Goal: Complete application form: Complete application form

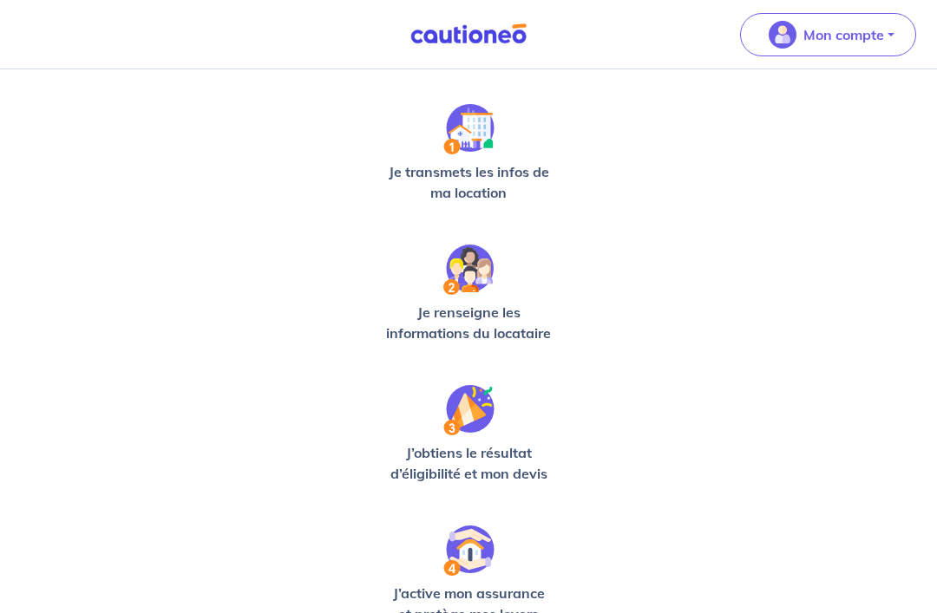
scroll to position [416, 0]
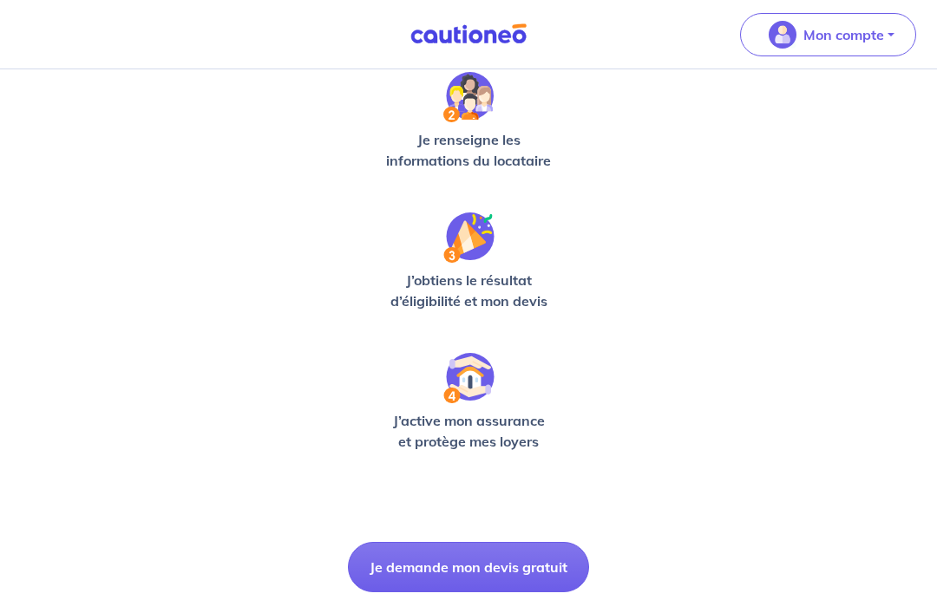
click at [545, 561] on button "Je demande mon devis gratuit" at bounding box center [468, 567] width 241 height 50
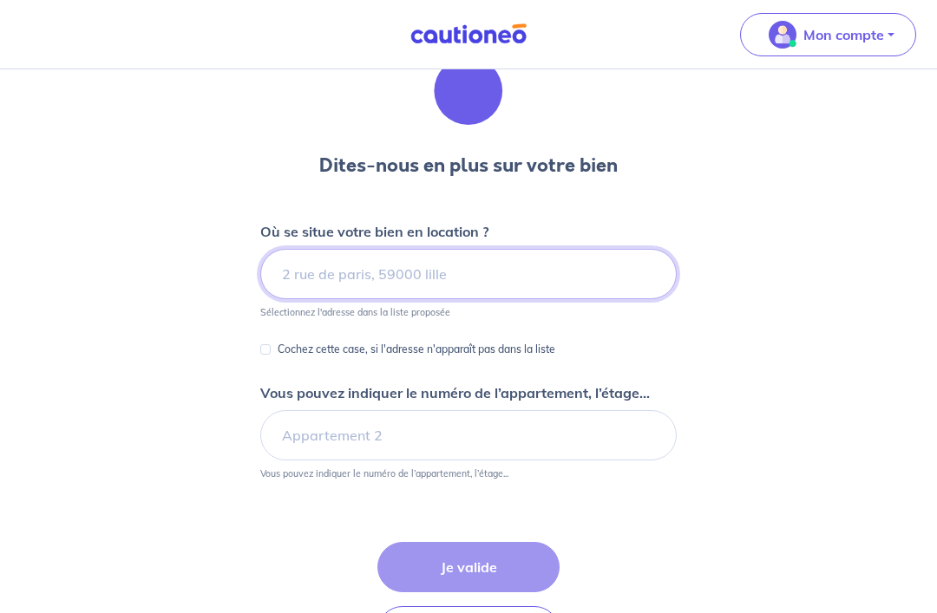
scroll to position [67, 0]
click at [590, 266] on input at bounding box center [468, 274] width 417 height 50
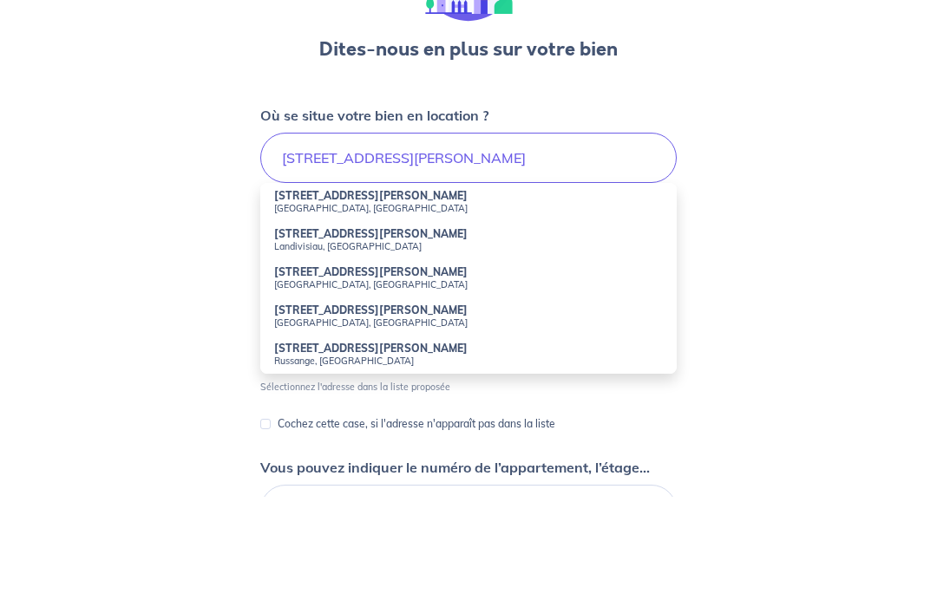
click at [378, 318] on small "[GEOGRAPHIC_DATA], [GEOGRAPHIC_DATA]" at bounding box center [468, 324] width 389 height 12
type input "[STREET_ADDRESS][PERSON_NAME]"
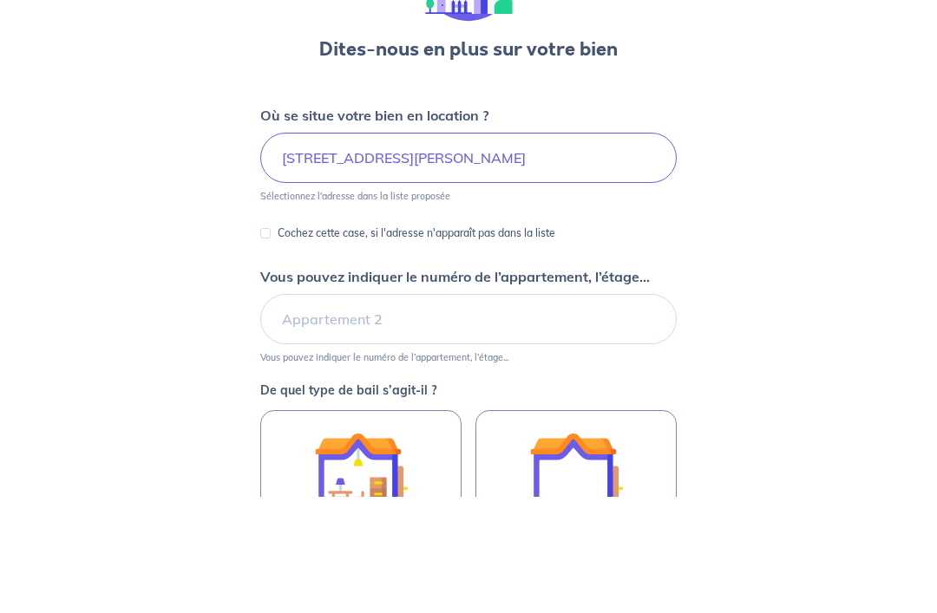
scroll to position [145, 0]
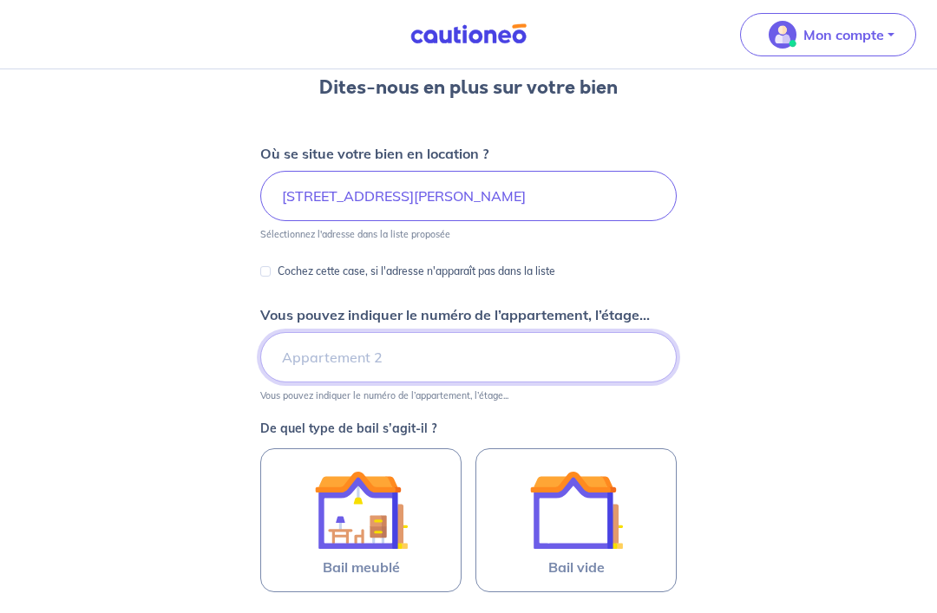
click at [554, 362] on input "Vous pouvez indiquer le numéro de l’appartement, l’étage..." at bounding box center [468, 357] width 417 height 50
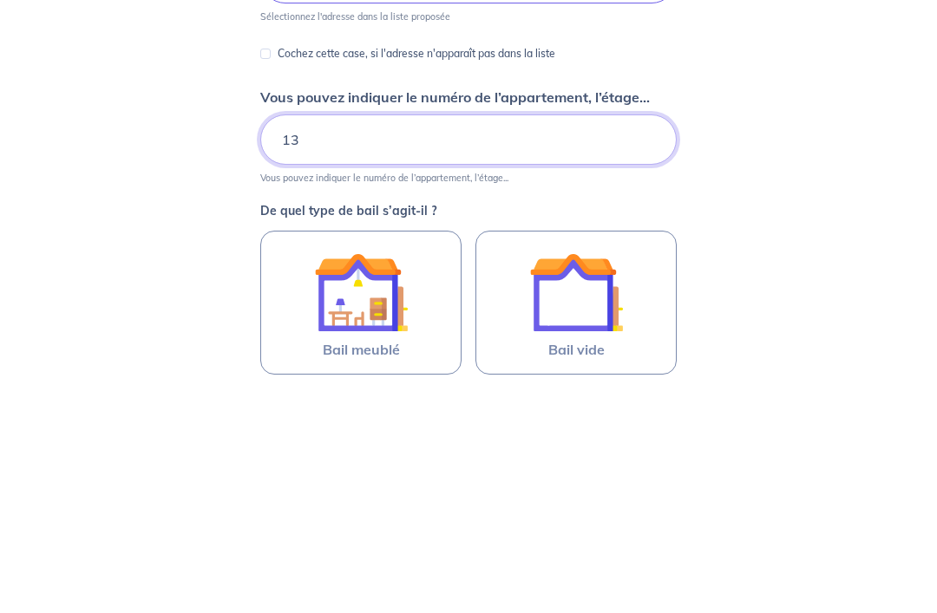
scroll to position [171, 0]
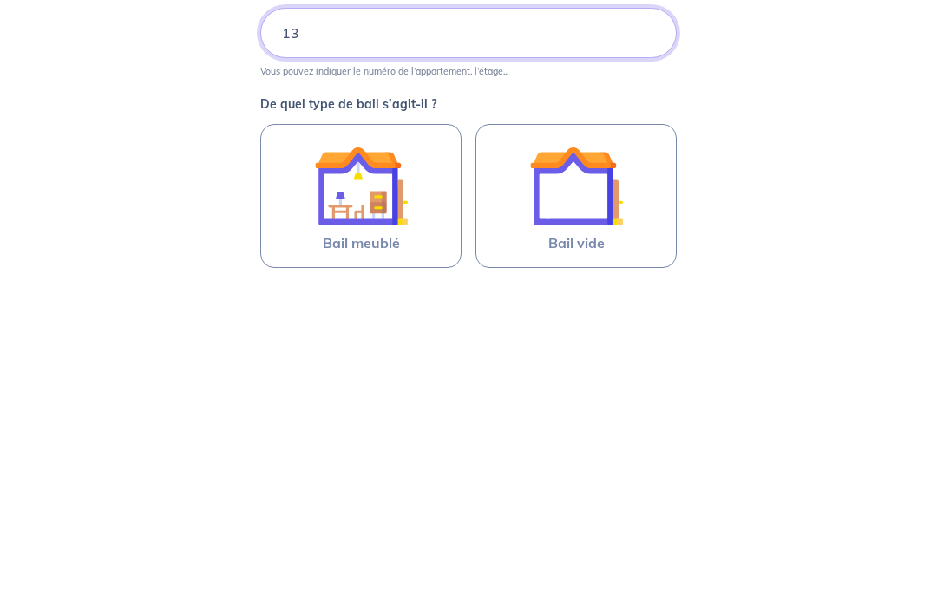
type input "13"
click at [621, 437] on img at bounding box center [576, 484] width 94 height 94
click at [0, 0] on input "Bail vide" at bounding box center [0, 0] width 0 height 0
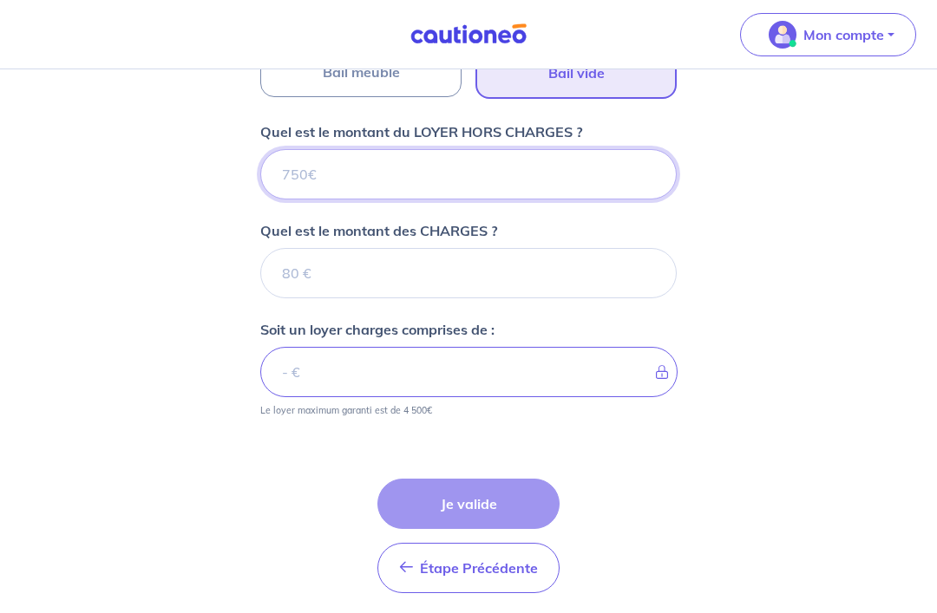
scroll to position [655, 0]
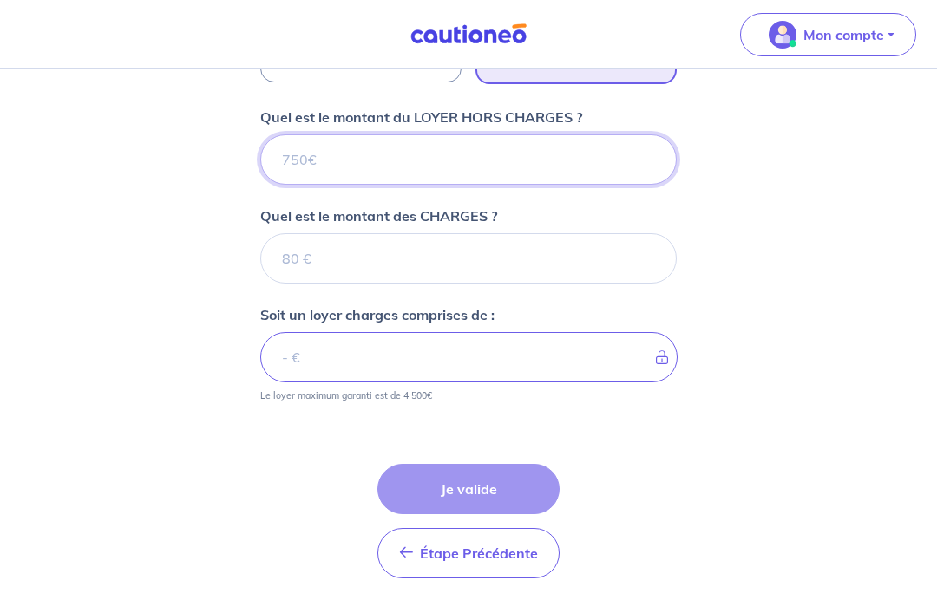
click at [561, 157] on input "Quel est le montant du LOYER HORS CHARGES ?" at bounding box center [468, 159] width 417 height 50
type input "4"
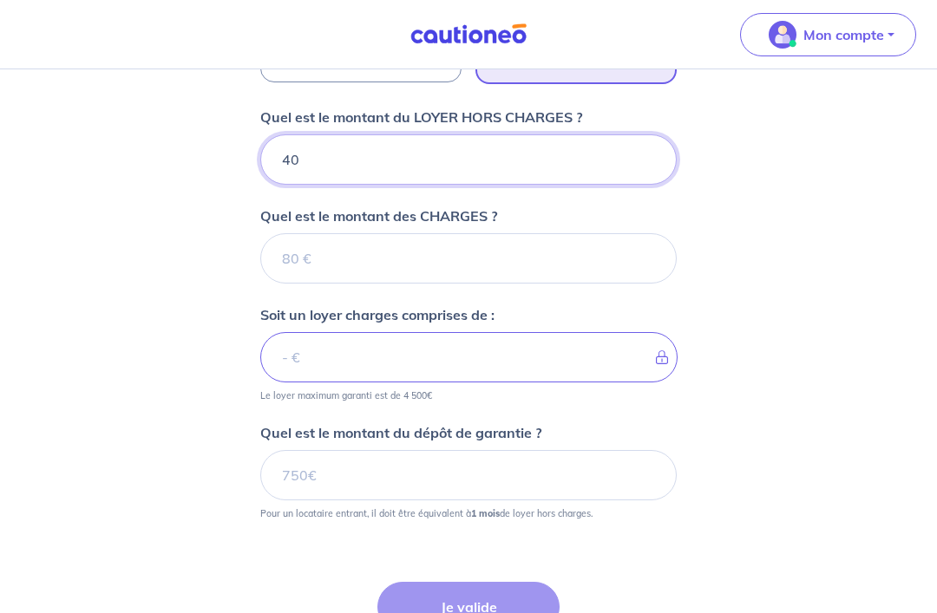
type input "400"
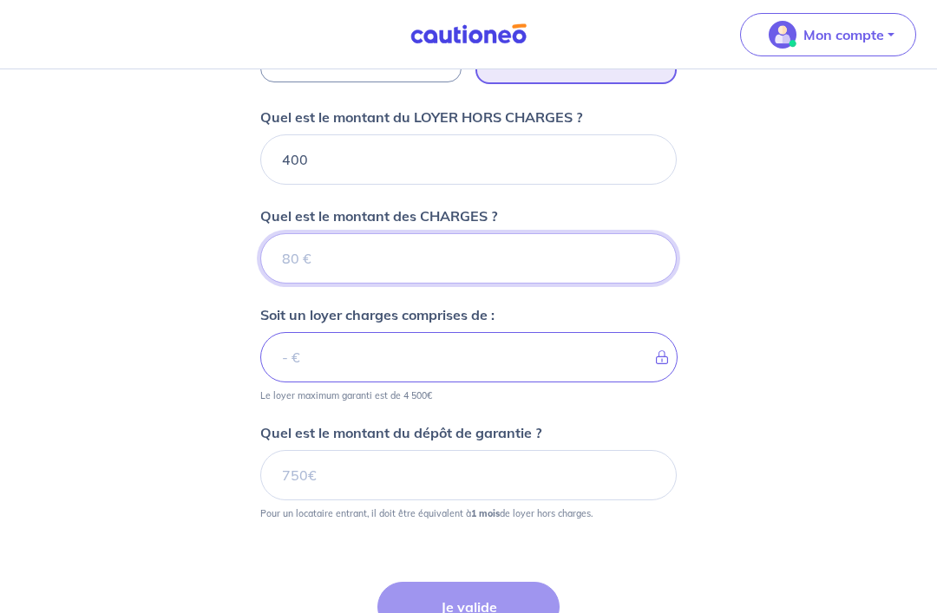
click at [512, 259] on input "Quel est le montant des CHARGES ?" at bounding box center [468, 258] width 417 height 50
type input "50"
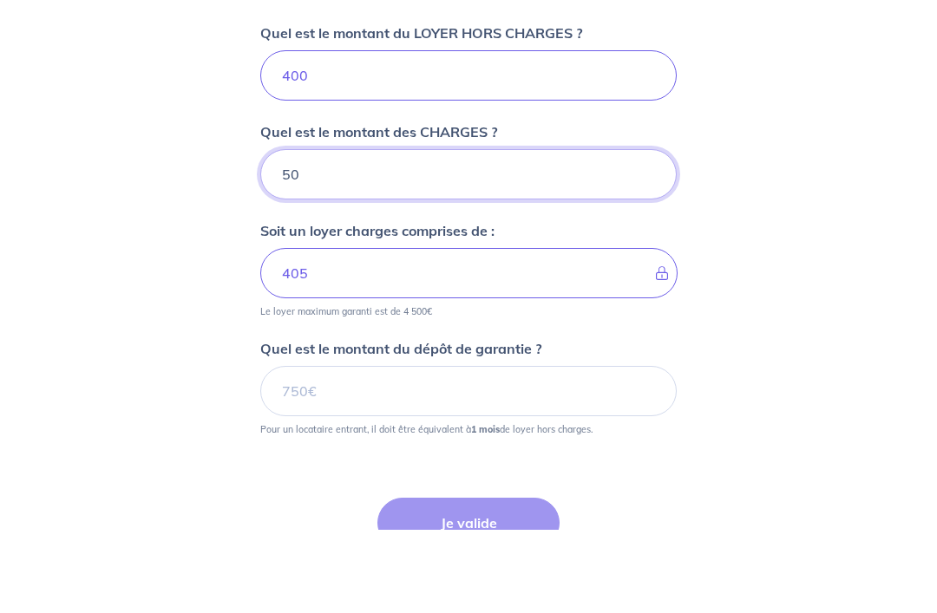
type input "450"
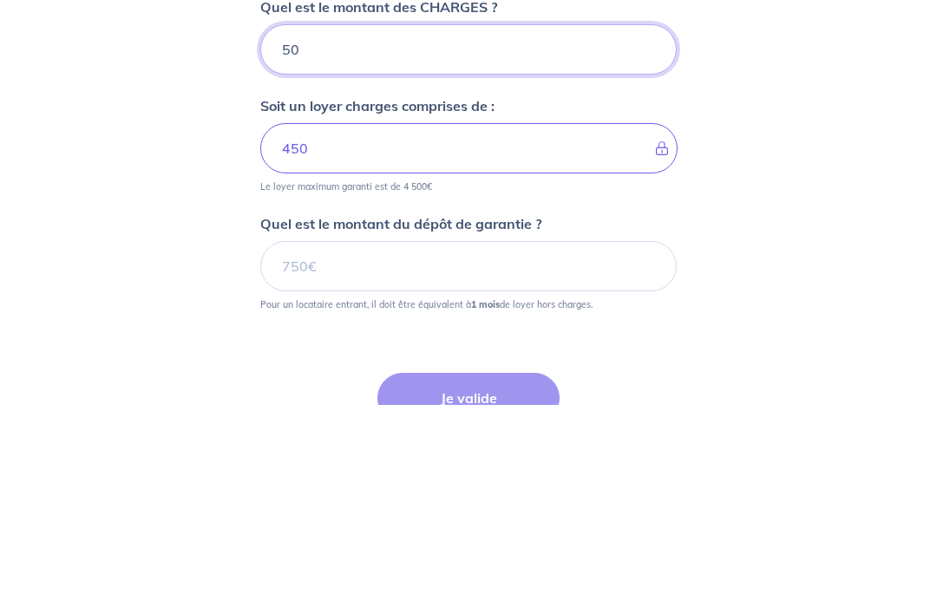
type input "50"
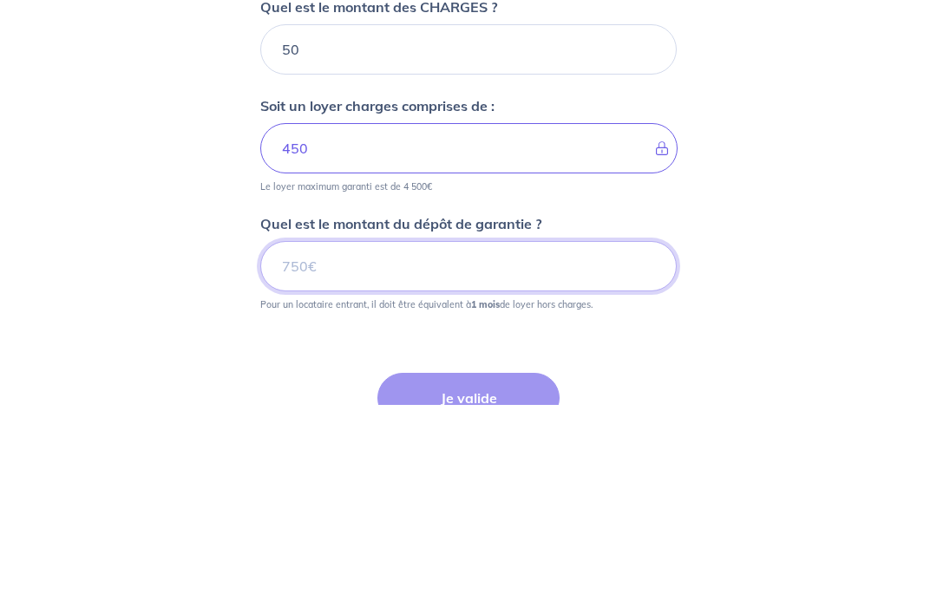
click at [587, 450] on input "Quel est le montant du dépôt de garantie ?" at bounding box center [468, 475] width 417 height 50
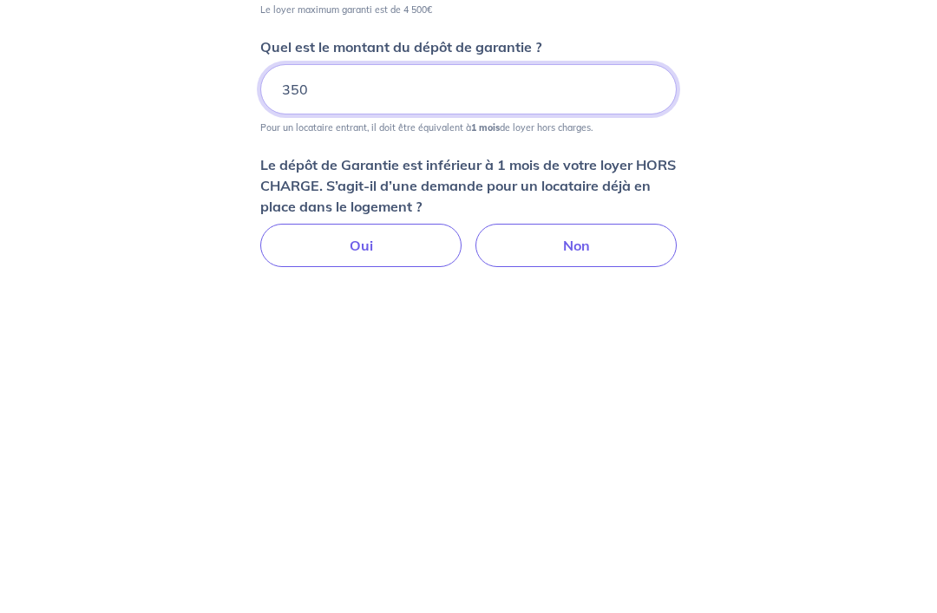
scroll to position [746, 0]
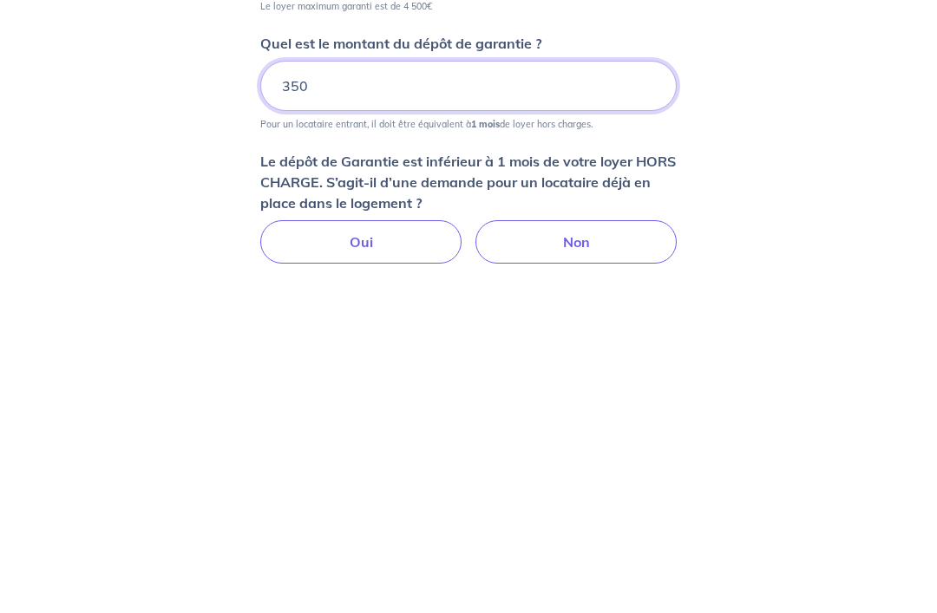
type input "350"
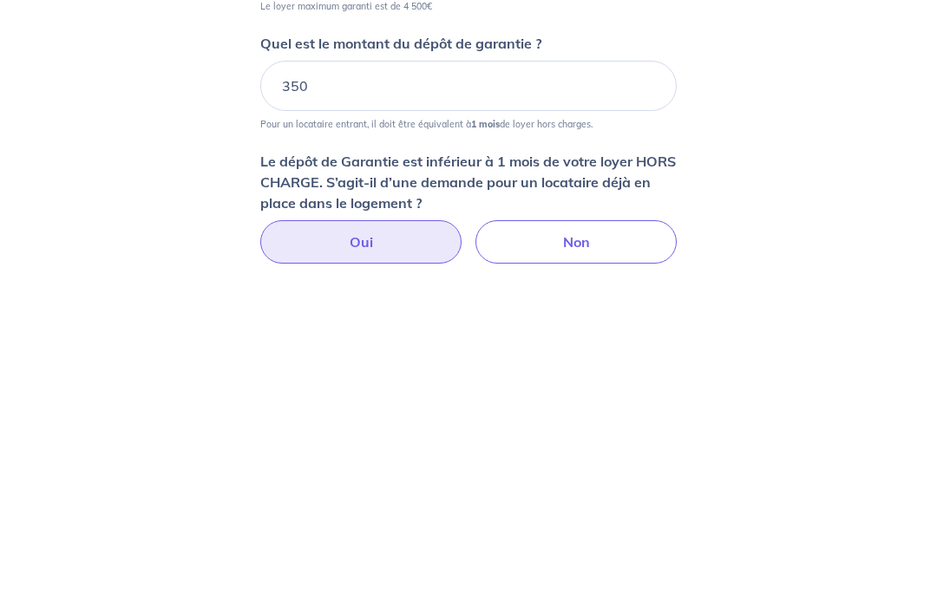
click at [430, 519] on label "Oui" at bounding box center [360, 540] width 201 height 43
click at [463, 519] on input "Oui" at bounding box center [468, 524] width 11 height 11
radio input "true"
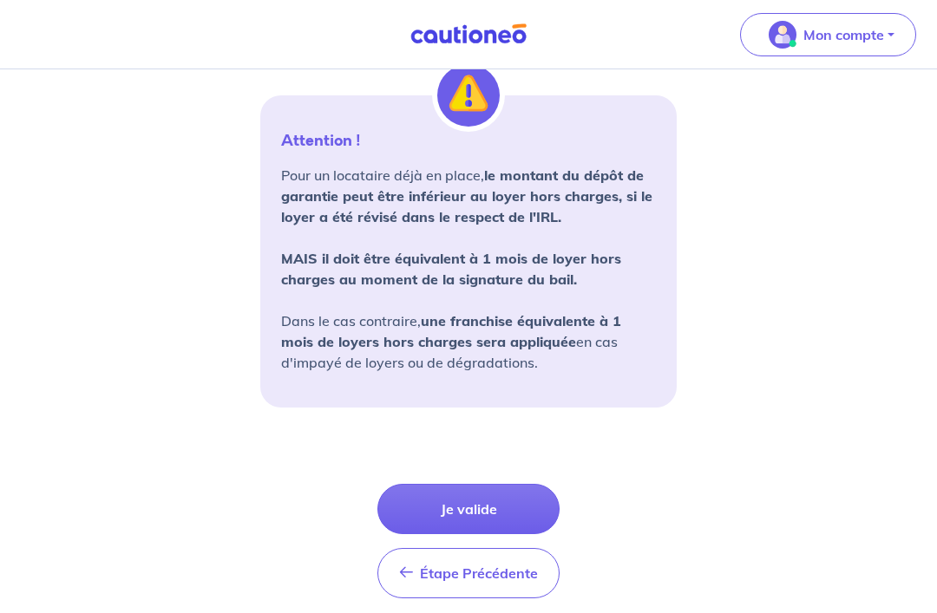
scroll to position [1275, 0]
click at [515, 507] on button "Je valide" at bounding box center [468, 510] width 182 height 50
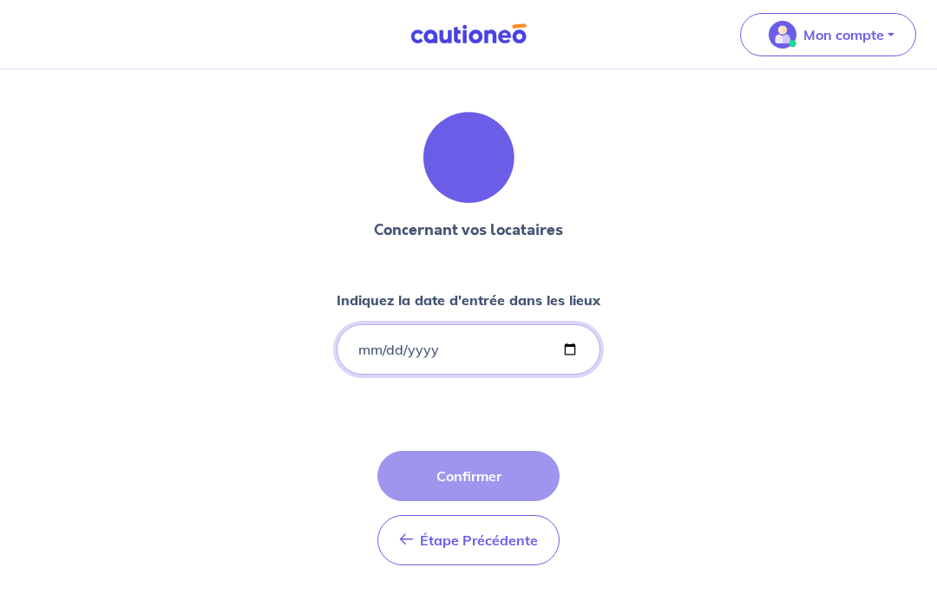
click at [590, 362] on input "Indiquez la date d'entrée dans les lieux" at bounding box center [469, 350] width 264 height 50
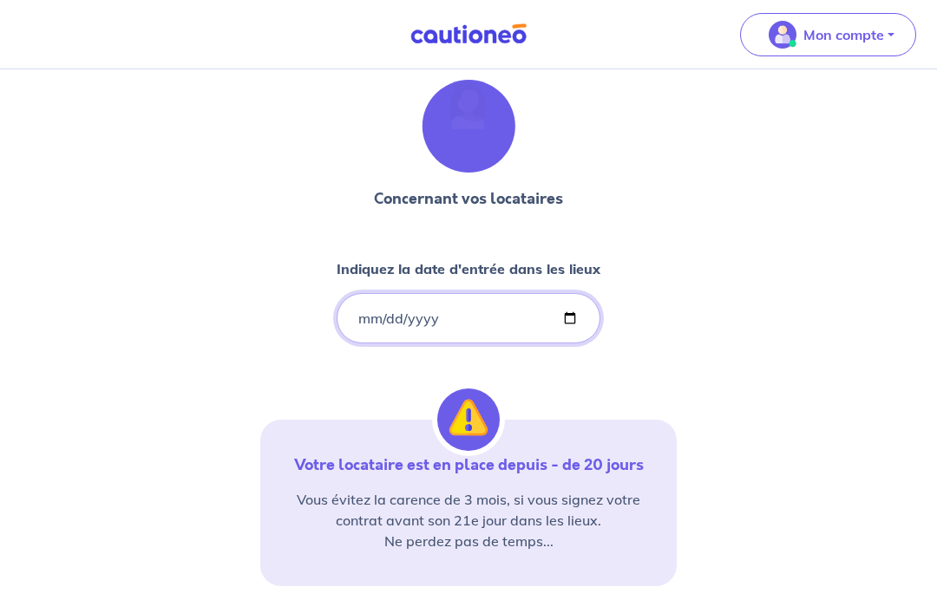
scroll to position [28, 0]
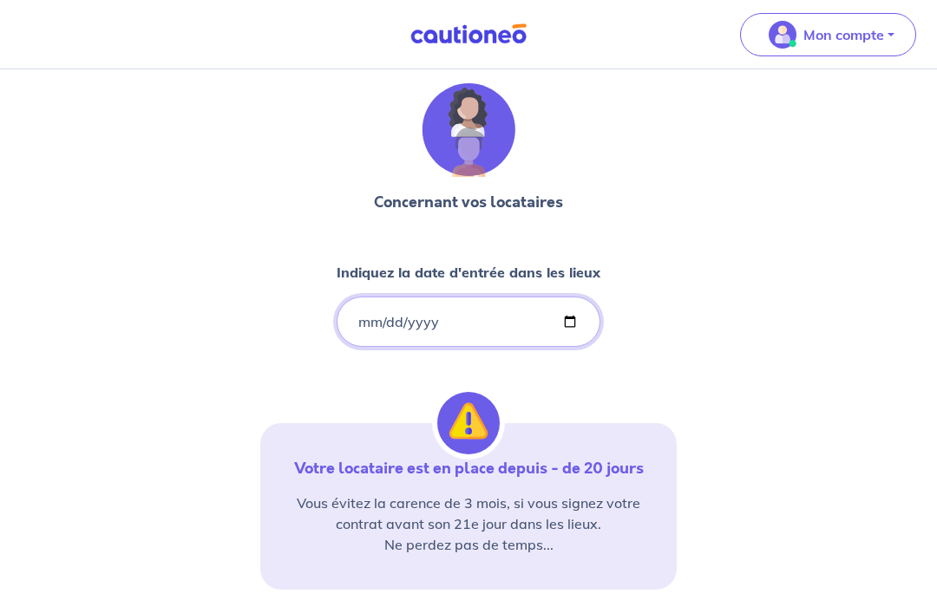
click at [555, 312] on input "[DATE]" at bounding box center [469, 322] width 264 height 50
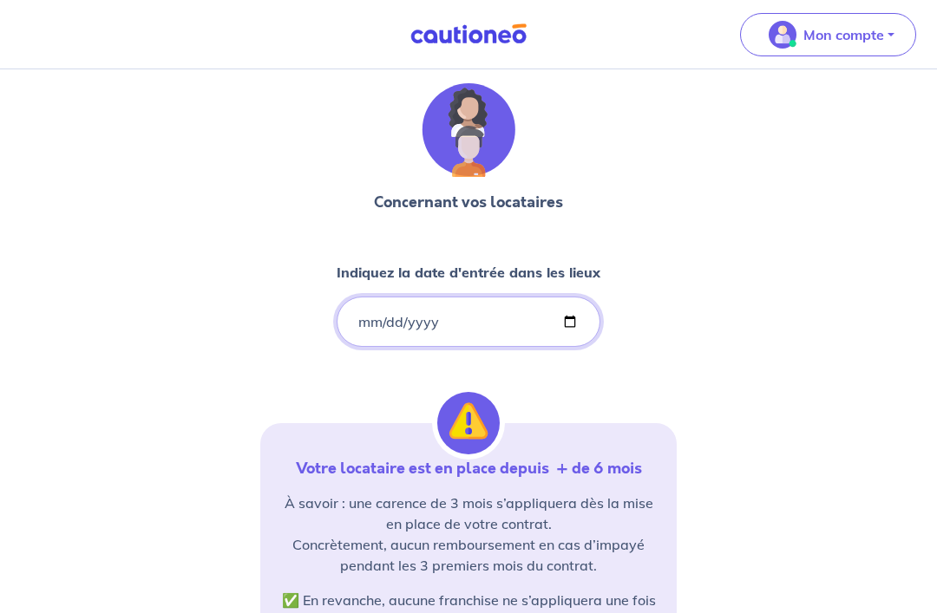
type input "[DATE]"
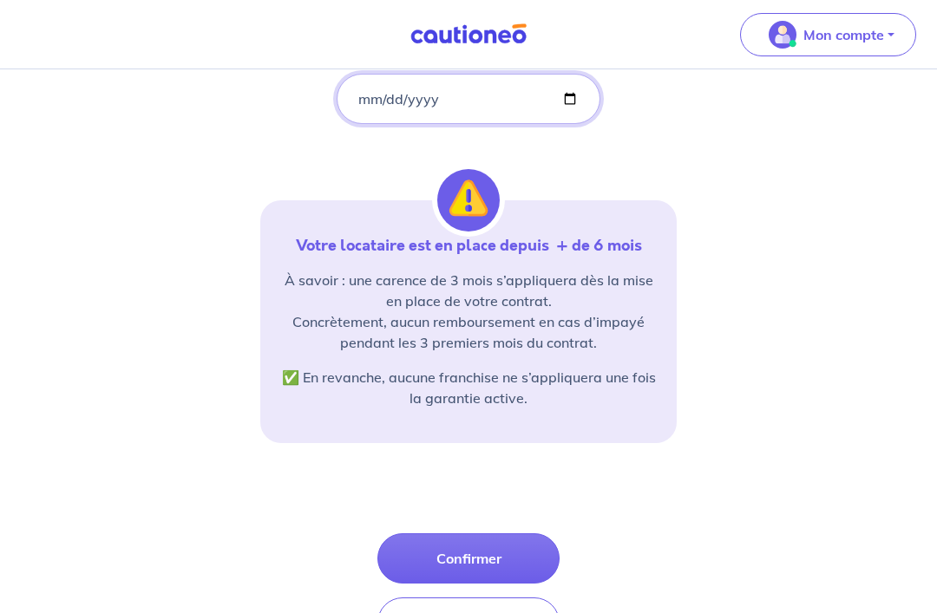
scroll to position [306, 0]
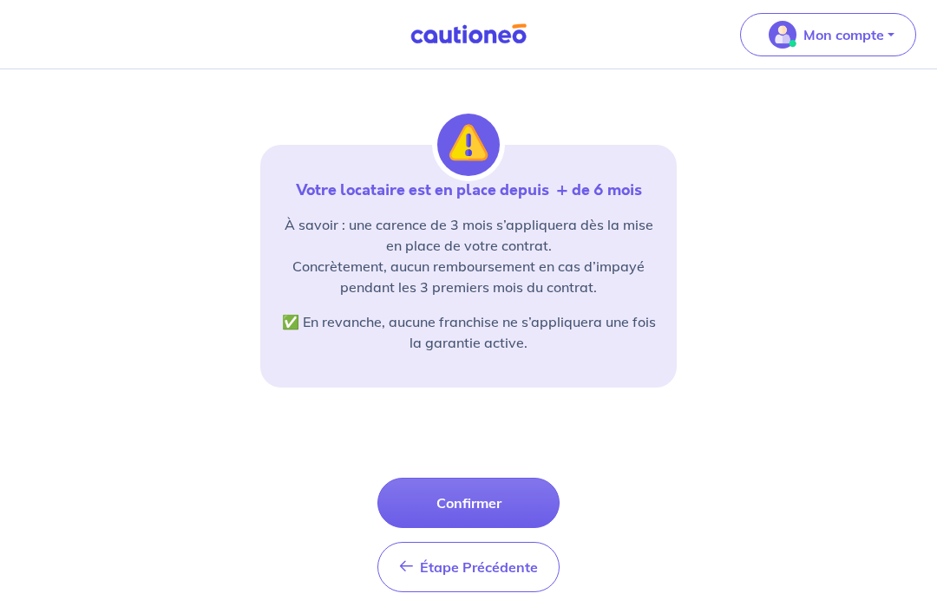
click at [518, 508] on button "Confirmer" at bounding box center [468, 503] width 182 height 50
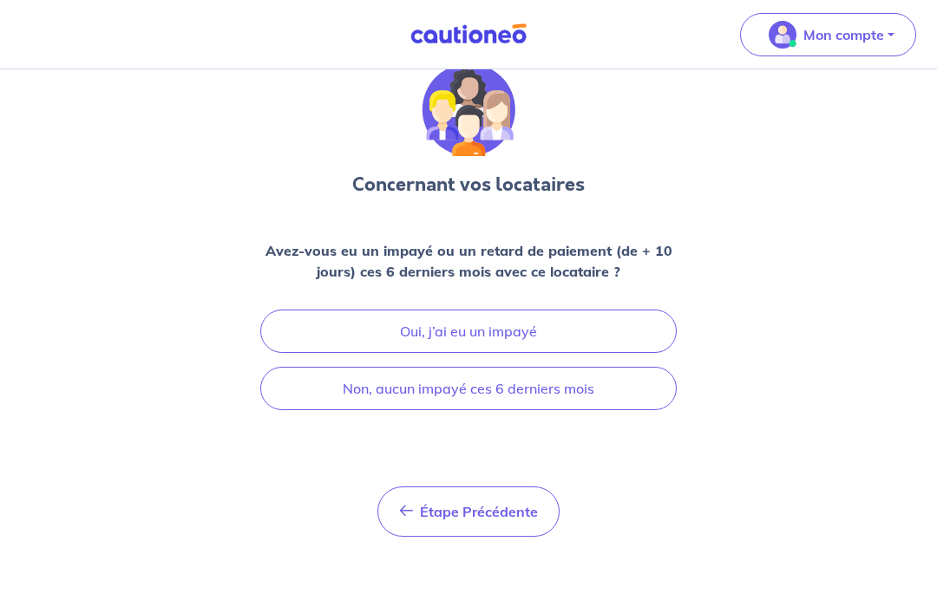
scroll to position [52, 0]
click at [626, 384] on button "Non, aucun impayé ces 6 derniers mois" at bounding box center [468, 388] width 417 height 43
